Goal: Information Seeking & Learning: Learn about a topic

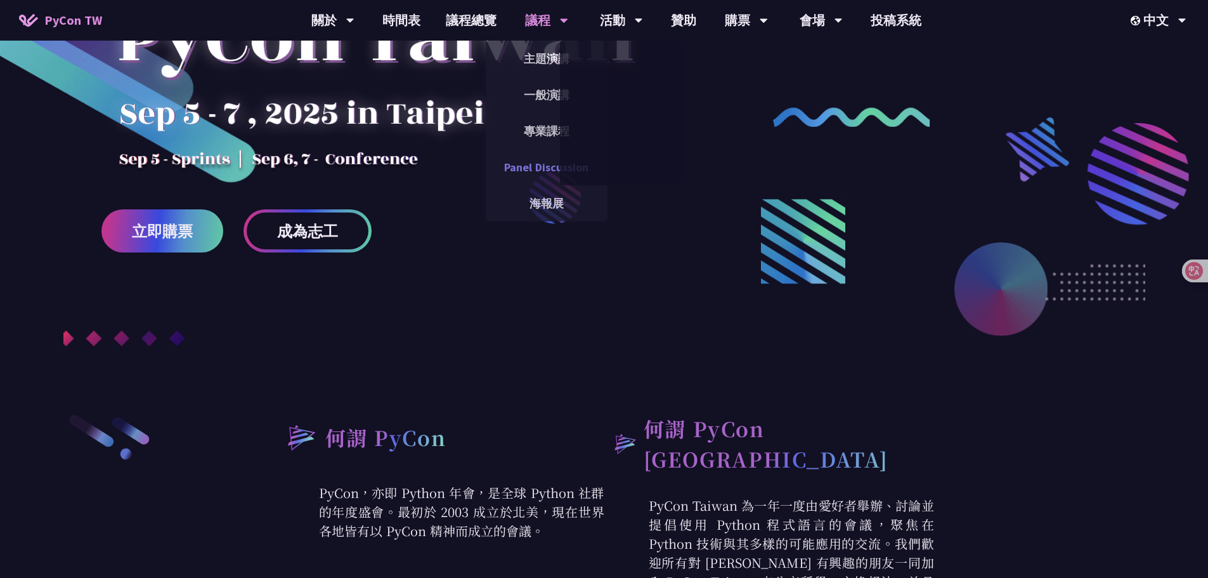
click at [539, 171] on link "Panel Discussion" at bounding box center [547, 167] width 122 height 30
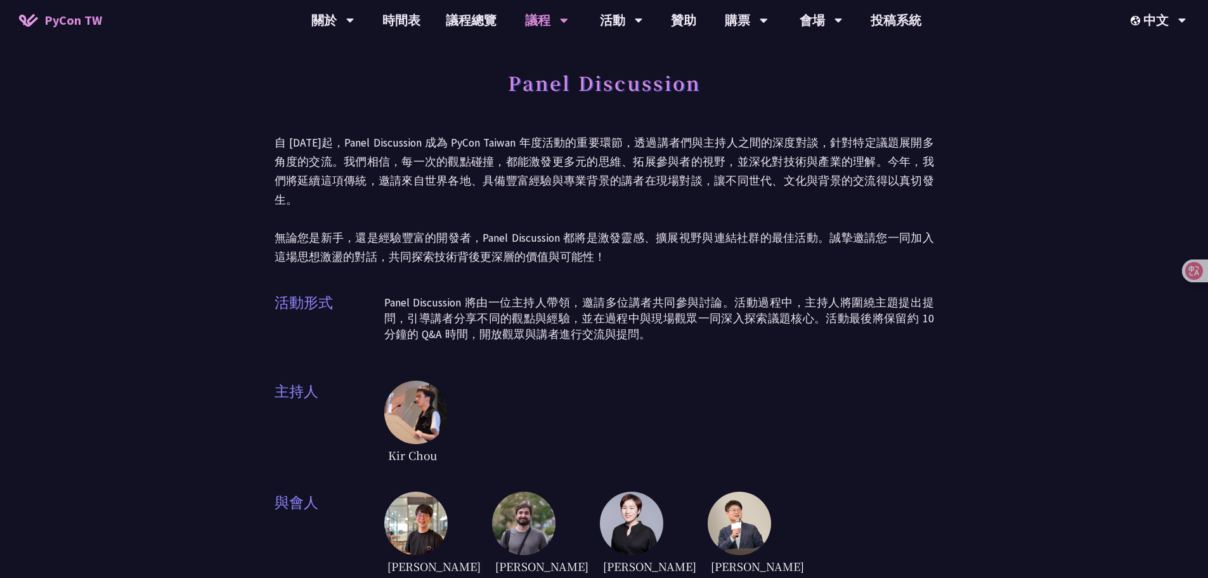
click at [487, 353] on div "Panel Discussion 自 [DATE]起，Panel Discussion 成為 PyCon [GEOGRAPHIC_DATA] 年度活動的重要環…" at bounding box center [604, 327] width 659 height 529
click at [510, 265] on div "Panel Discussion 自 [DATE]起，Panel Discussion 成為 PyCon [GEOGRAPHIC_DATA] 年度活動的重要環…" at bounding box center [604, 327] width 659 height 529
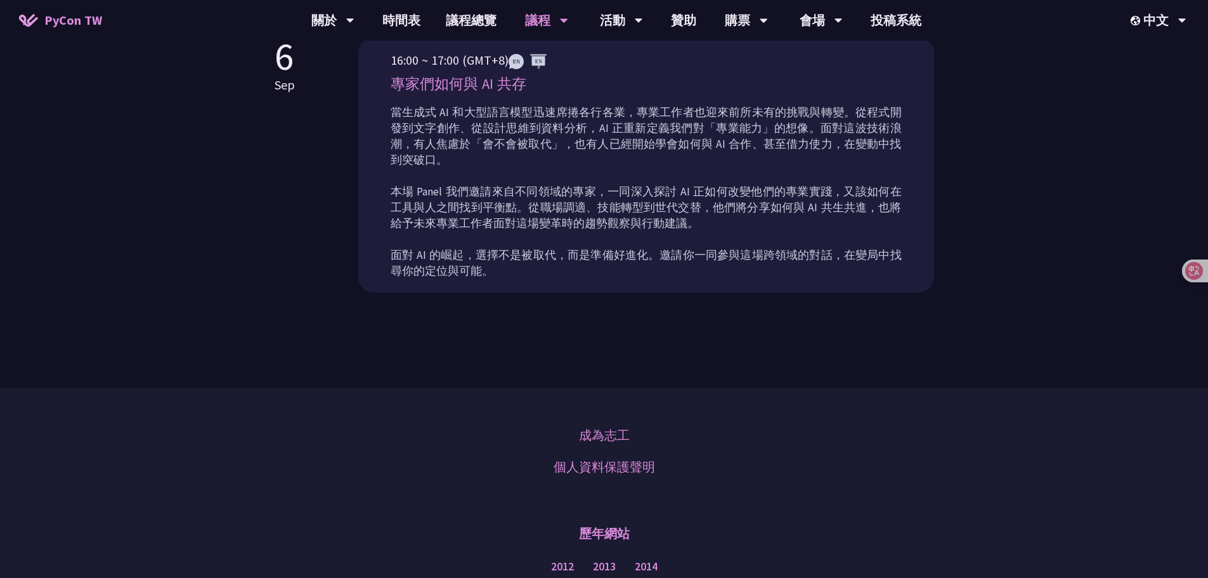
scroll to position [380, 0]
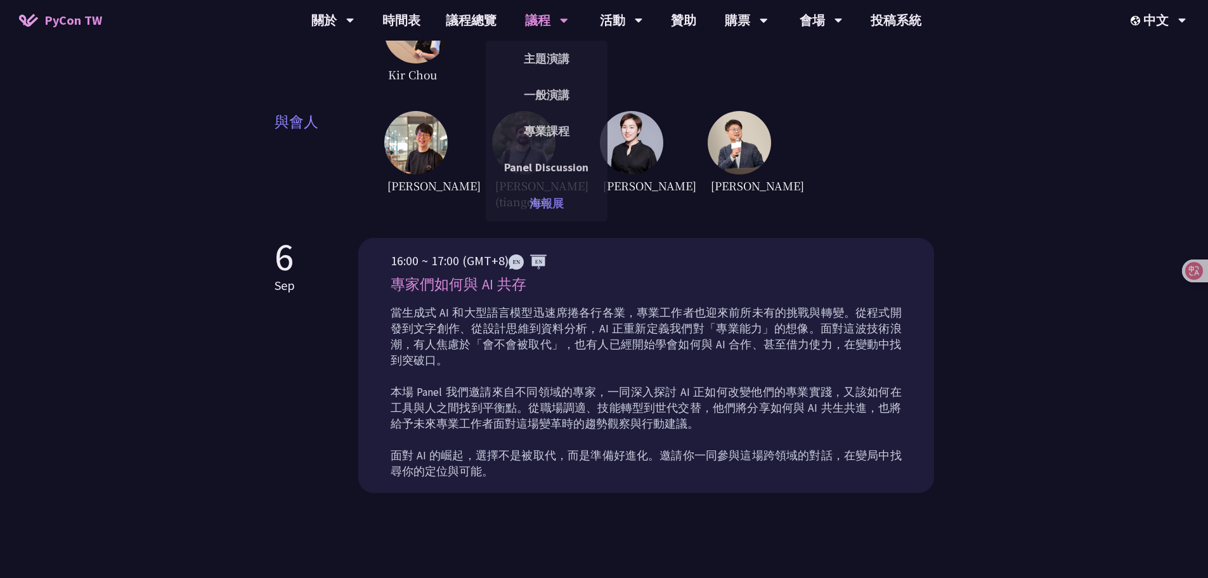
click at [540, 195] on link "海報展" at bounding box center [547, 203] width 122 height 30
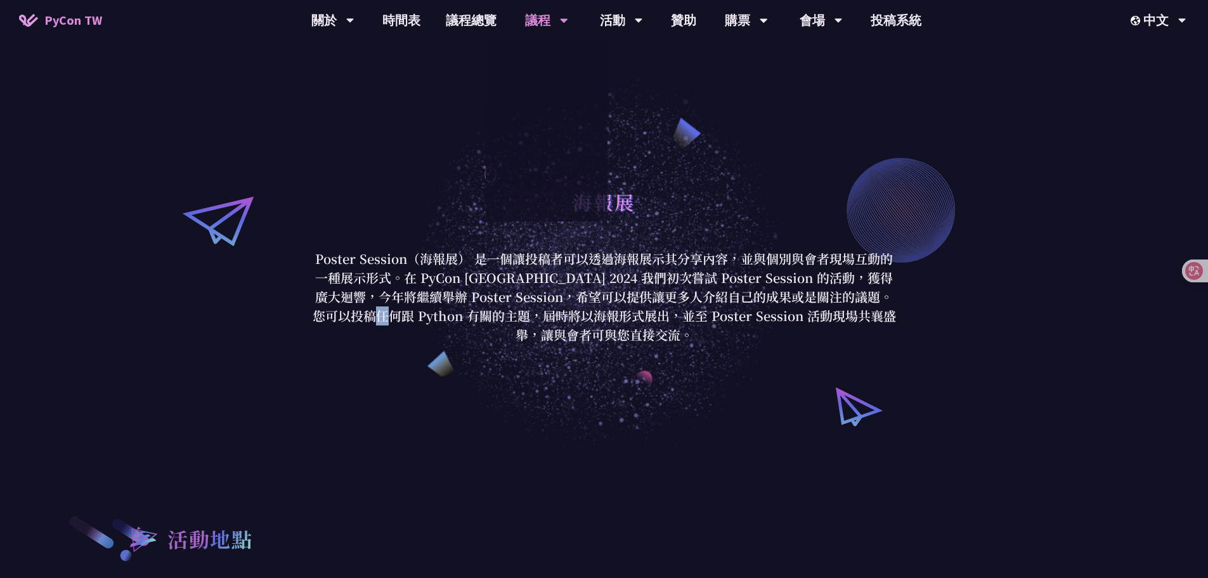
drag, startPoint x: 365, startPoint y: 309, endPoint x: 313, endPoint y: 316, distance: 52.5
click at [344, 310] on p "Poster Session（海報展） 是一個讓投稿者可以透過海報展示其分享內容，並與個別與會者現場互動的一種展示形式。在 PyCon [GEOGRAPHIC…" at bounding box center [604, 296] width 590 height 95
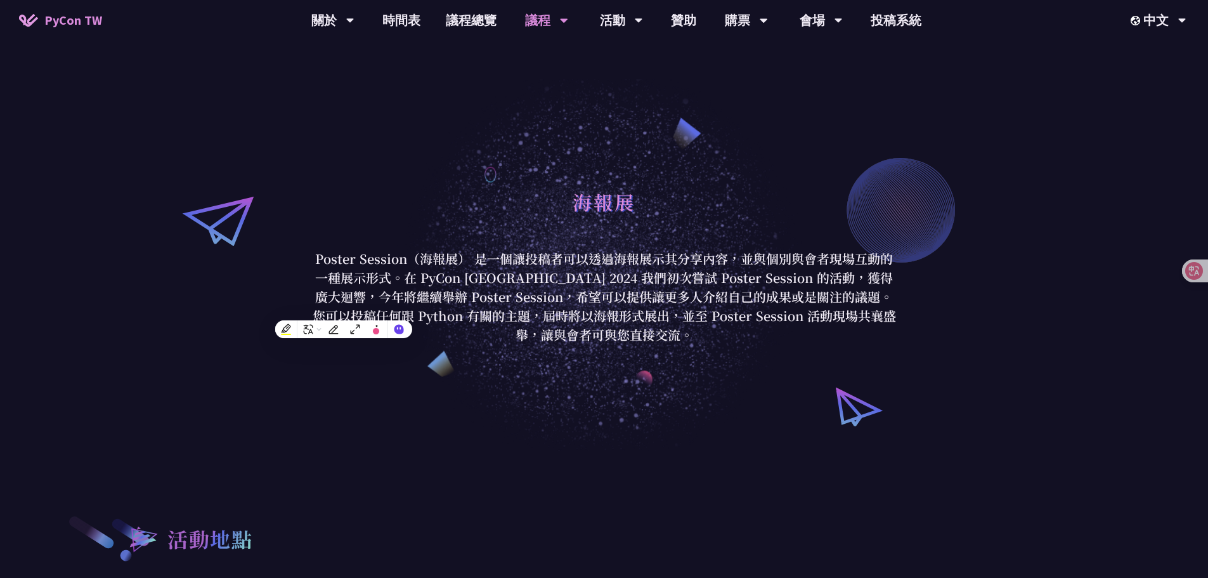
click at [228, 299] on div "海報展 Poster Session（海報展） 是一個讓投稿者可以透過海報展示其分享內容，並與個別與會者現場互動的一種展示形式。在 PyCon [GEOGRA…" at bounding box center [604, 263] width 1208 height 375
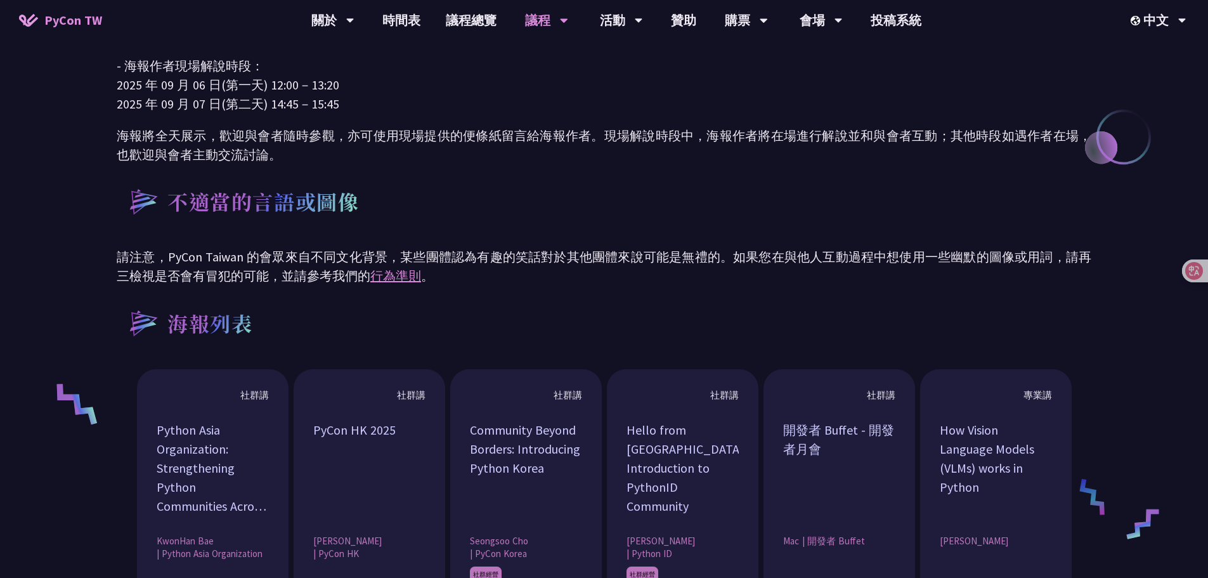
scroll to position [685, 0]
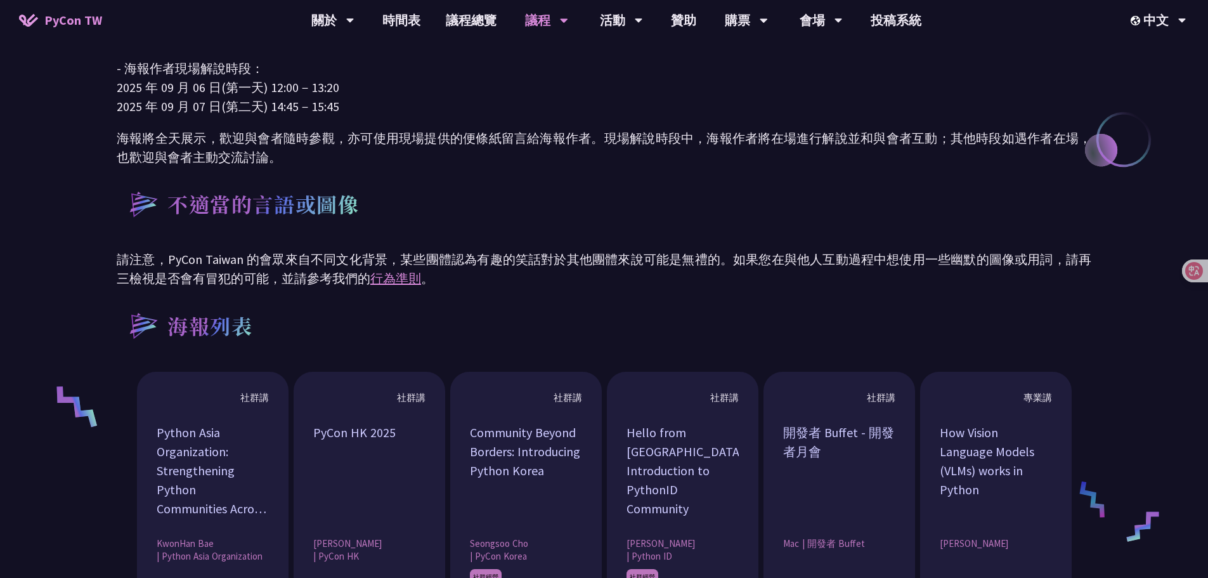
click at [483, 278] on p "請注意，PyCon Taiwan 的會眾來自不同文化背景，某些團體認為有趣的笑話對於其他團體來說可能是無禮的。如果您在與他人互動過程中想使用一些幽默的圖像或用…" at bounding box center [604, 269] width 975 height 38
click at [485, 248] on div "活動地點 海報展將在[GEOGRAPHIC_DATA] 608 室舉行 活動時間 - 海報展示日期： [DATE] - [DATE] - 海報作者現場解說時段…" at bounding box center [604, 357] width 975 height 1184
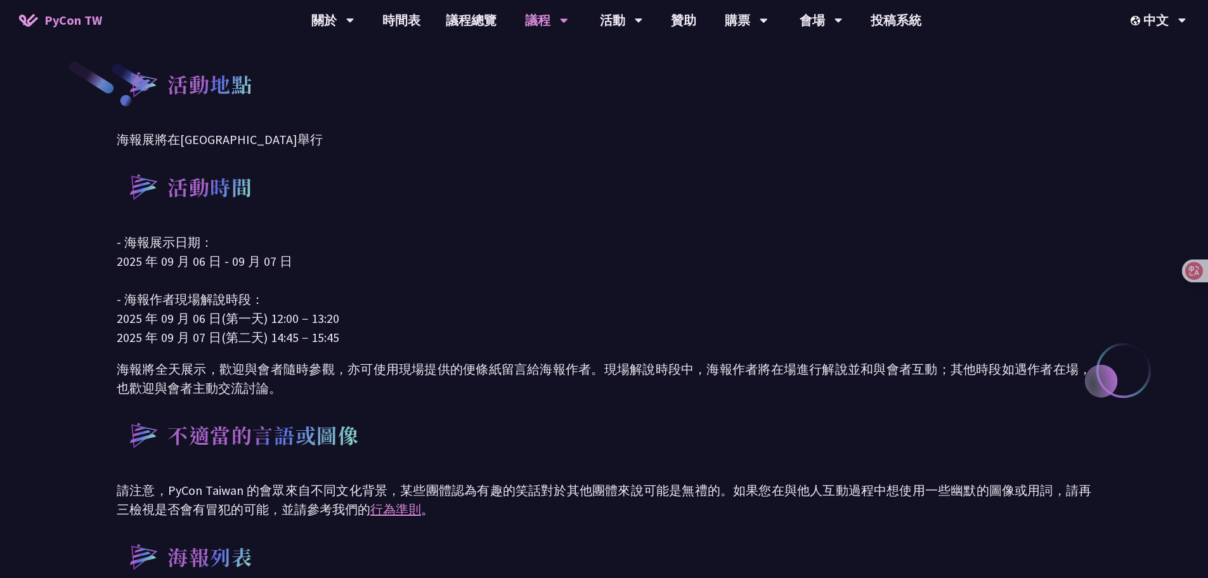
scroll to position [432, 0]
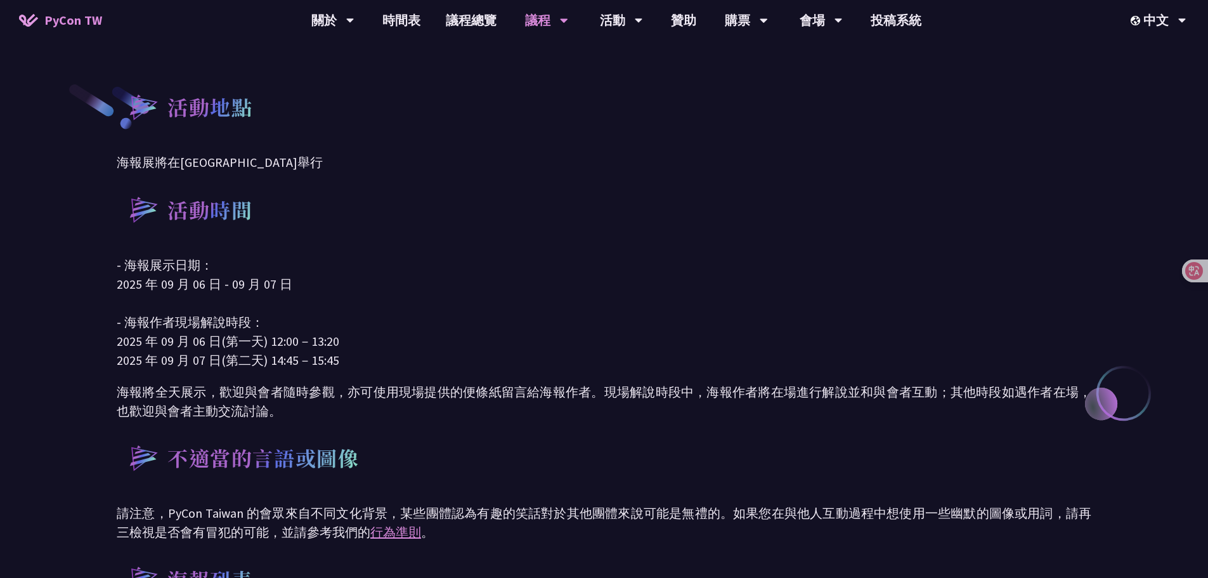
click at [396, 292] on p "- 海報展示日期： [DATE] - [DATE] - 海報作者現場解說時段： [DATE](第一天) 12:00－13:20 [DATE](第二天) 14:…" at bounding box center [604, 313] width 975 height 114
drag, startPoint x: 504, startPoint y: 281, endPoint x: 529, endPoint y: 269, distance: 27.8
click at [512, 282] on p "- 海報展示日期： [DATE] - [DATE] - 海報作者現場解說時段： [DATE](第一天) 12:00－13:20 [DATE](第二天) 14:…" at bounding box center [604, 313] width 975 height 114
click at [612, 165] on link "徵才資訊" at bounding box center [621, 167] width 122 height 30
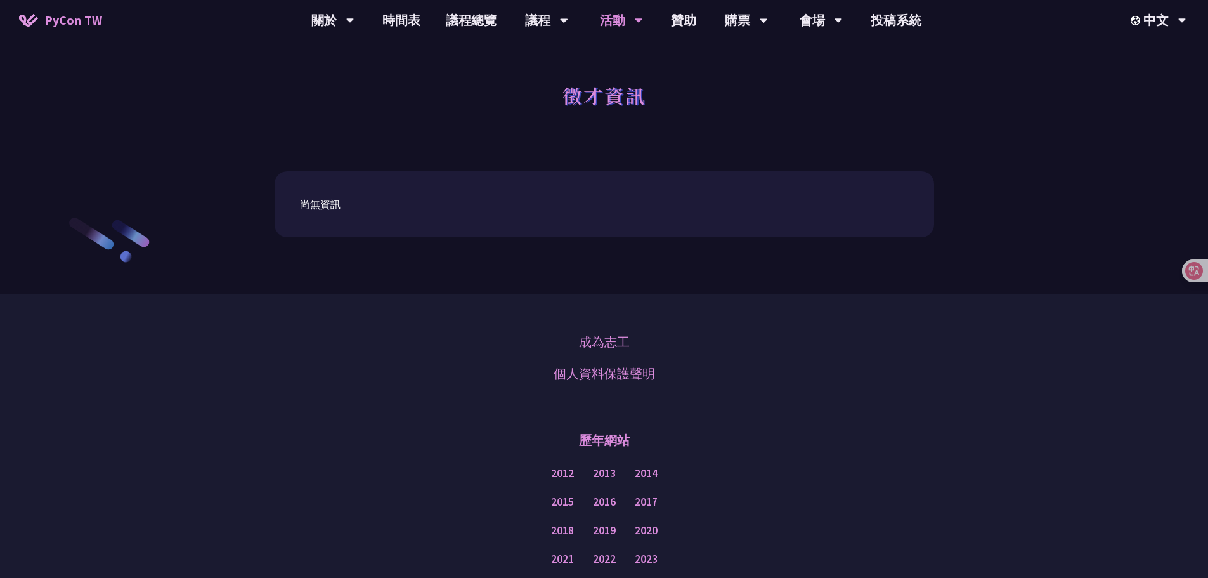
drag, startPoint x: 439, startPoint y: 250, endPoint x: 466, endPoint y: 193, distance: 63.2
click at [438, 252] on div "尚無資訊" at bounding box center [604, 223] width 1208 height 142
click at [89, 28] on span "PyCon TW" at bounding box center [73, 20] width 58 height 19
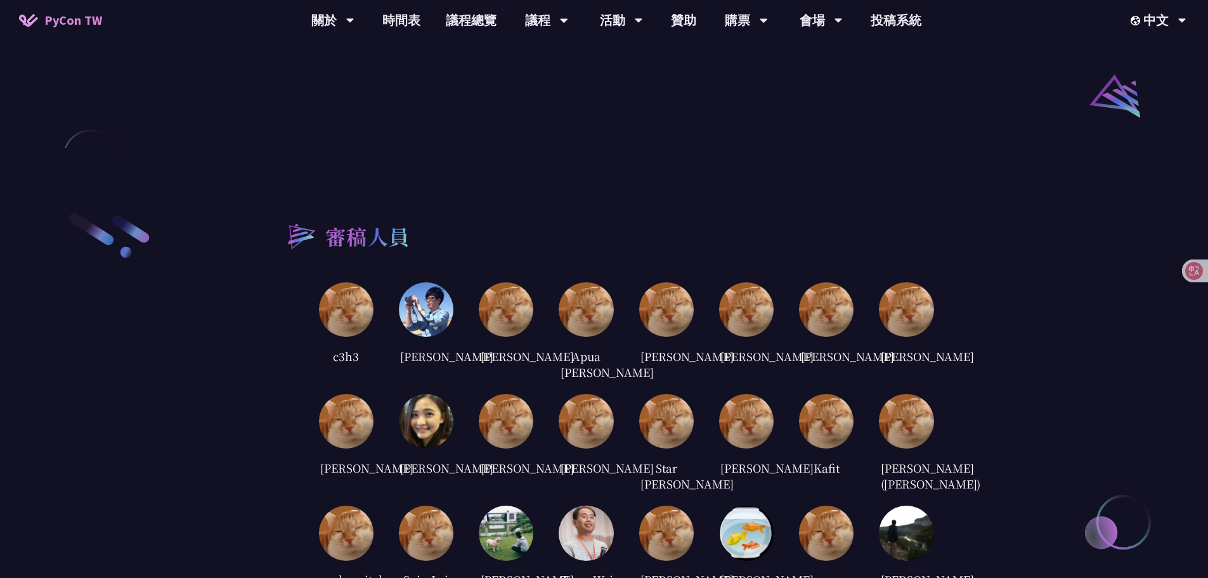
scroll to position [1654, 0]
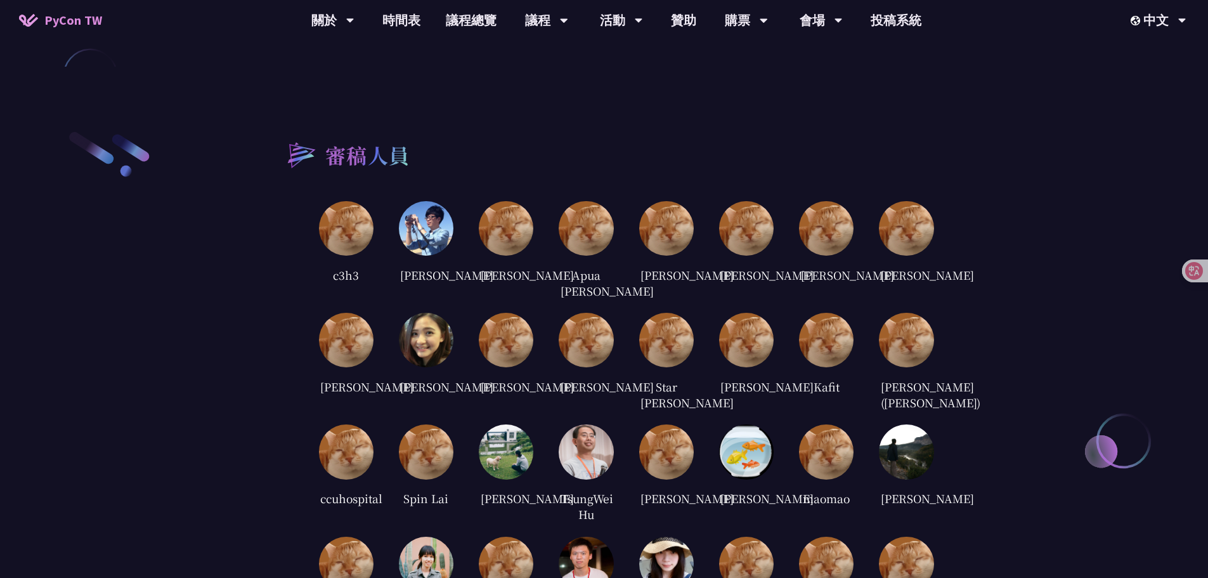
click at [434, 201] on img at bounding box center [426, 228] width 55 height 55
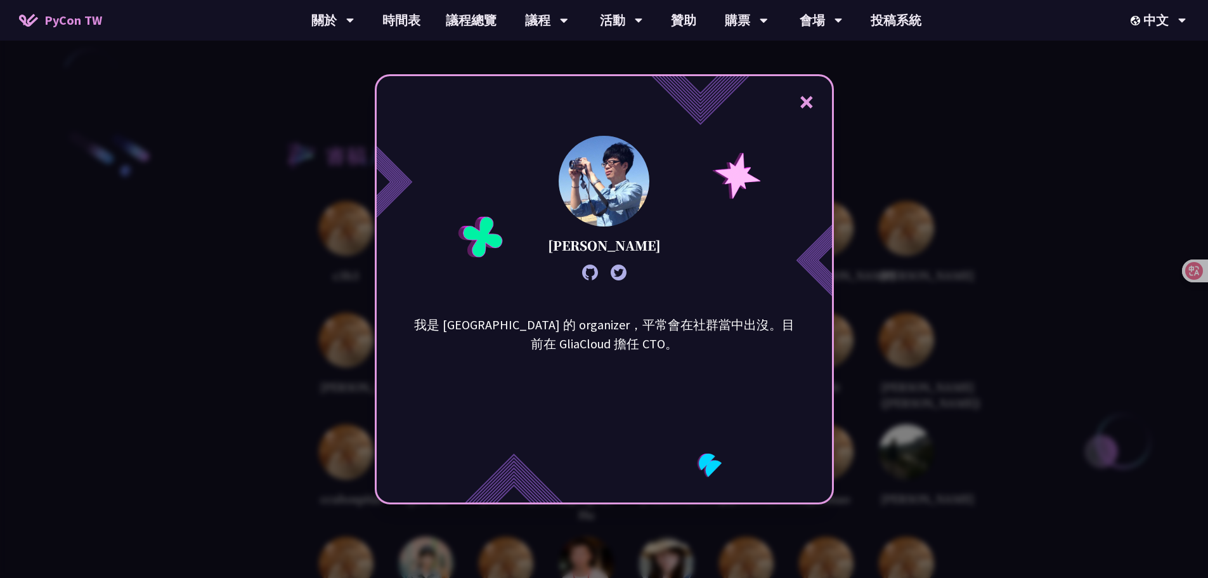
drag, startPoint x: 278, startPoint y: 410, endPoint x: 313, endPoint y: 373, distance: 50.7
click at [272, 410] on div "× [PERSON_NAME] 我是 [GEOGRAPHIC_DATA] 的 organizer，平常會在社群當中出沒。目前在 GliaCloud 擔任 CT…" at bounding box center [604, 289] width 1208 height 578
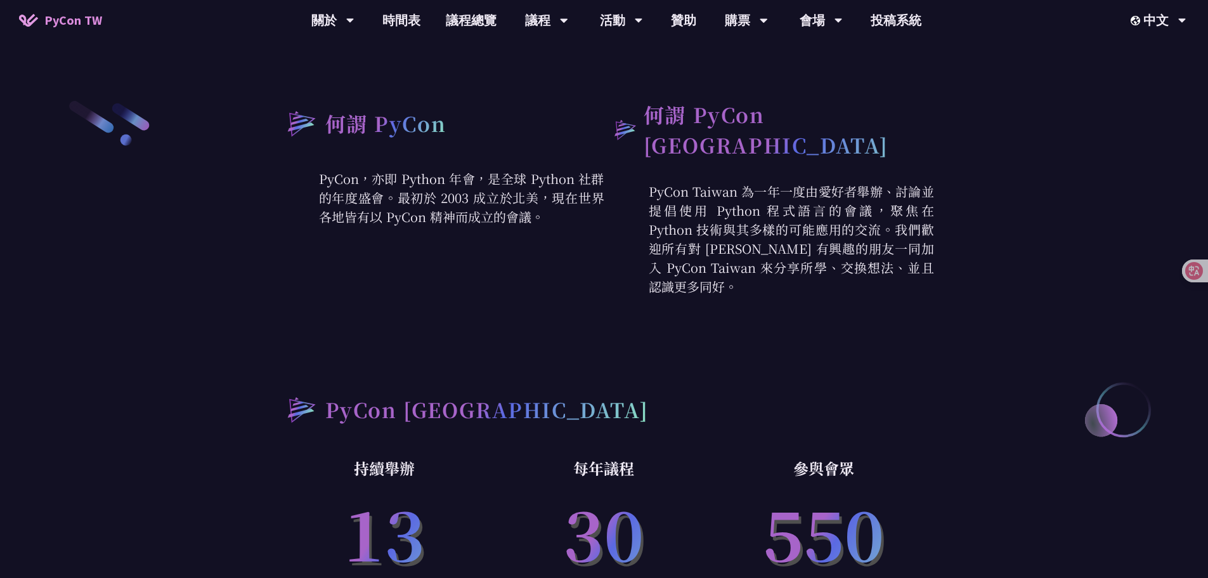
scroll to position [322, 0]
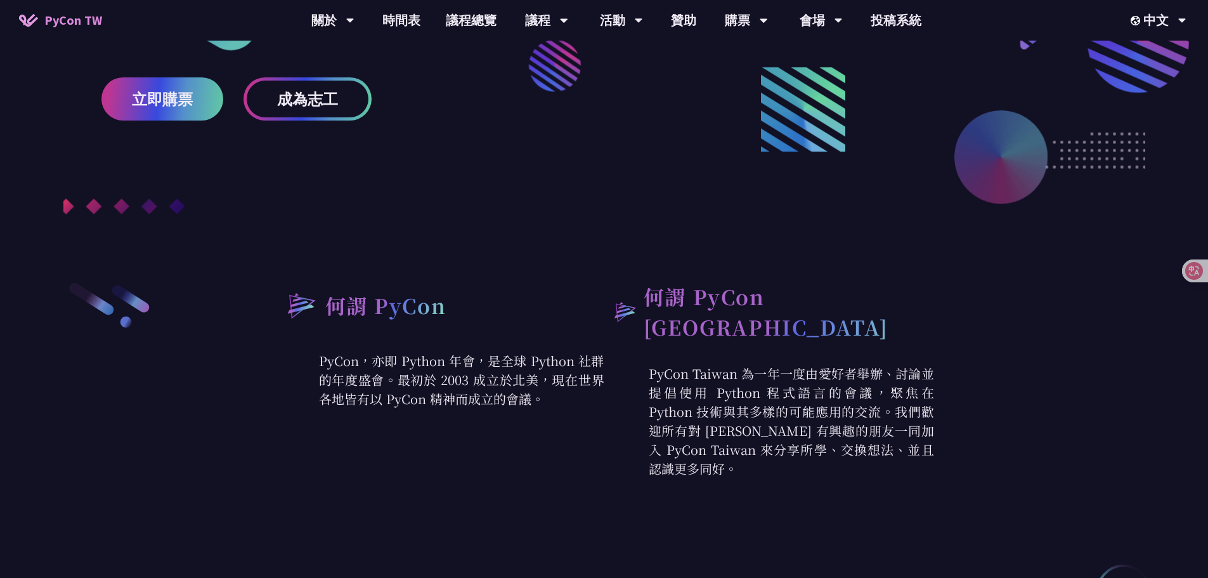
drag, startPoint x: 487, startPoint y: 228, endPoint x: 434, endPoint y: 241, distance: 54.3
click at [488, 228] on div at bounding box center [604, 24] width 1208 height 540
